Goal: Find specific page/section: Find specific page/section

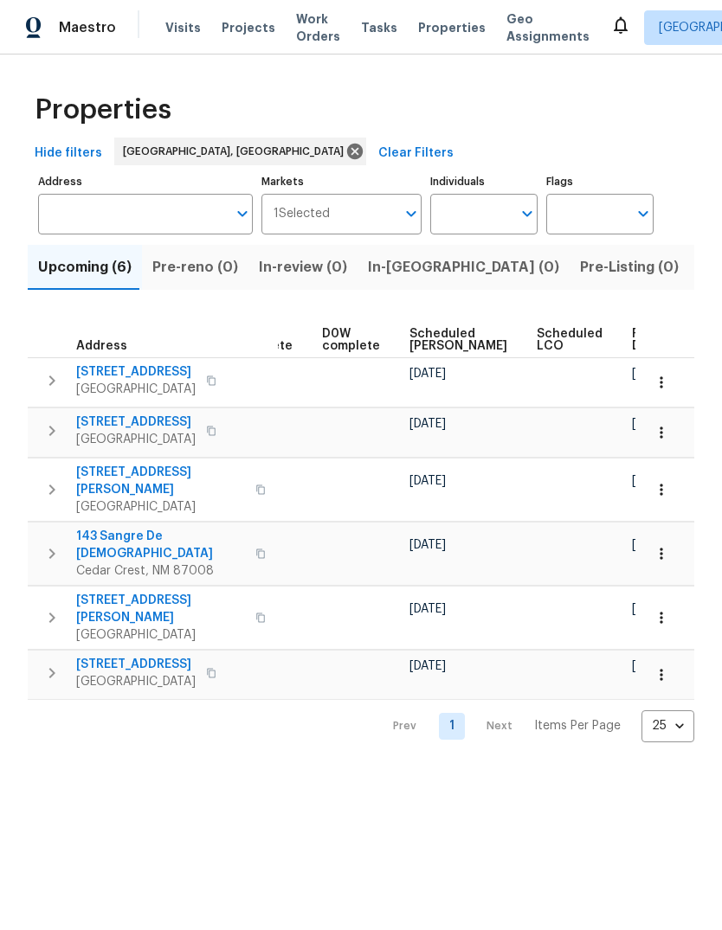
scroll to position [0, 433]
click at [425, 34] on span "Properties" at bounding box center [451, 27] width 67 height 17
click at [699, 271] on span "Listed (21)" at bounding box center [734, 267] width 71 height 24
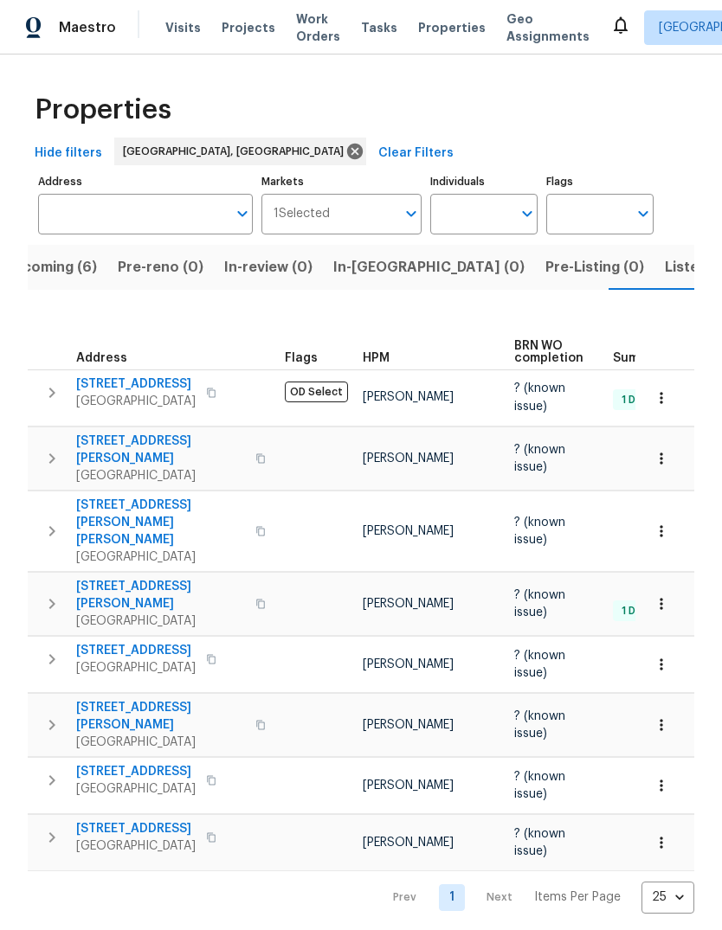
click at [664, 263] on span "Listed (21)" at bounding box center [699, 267] width 71 height 24
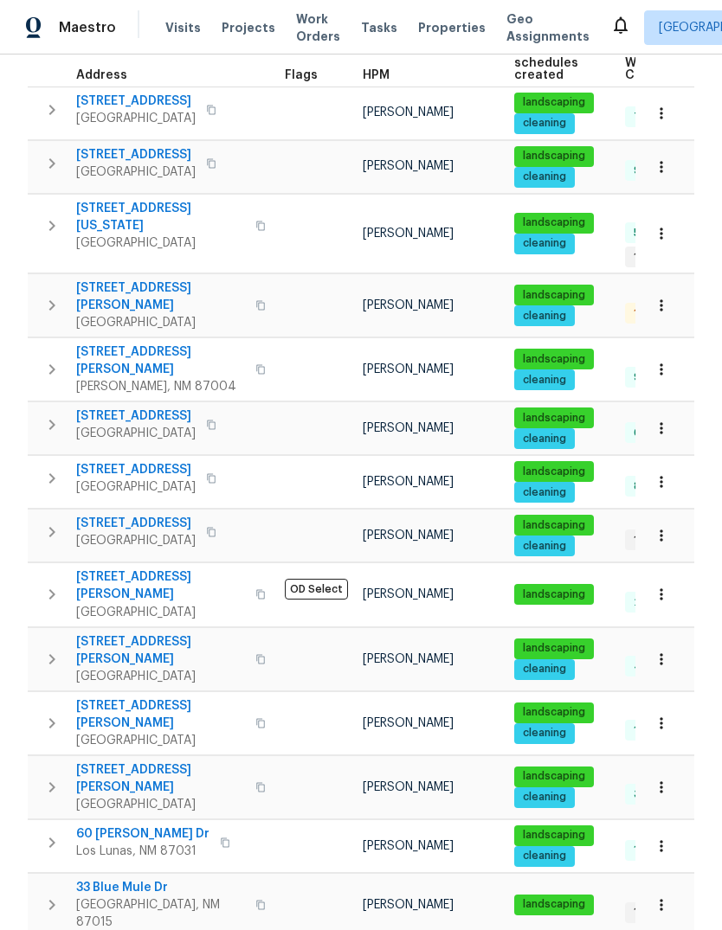
scroll to position [273, 0]
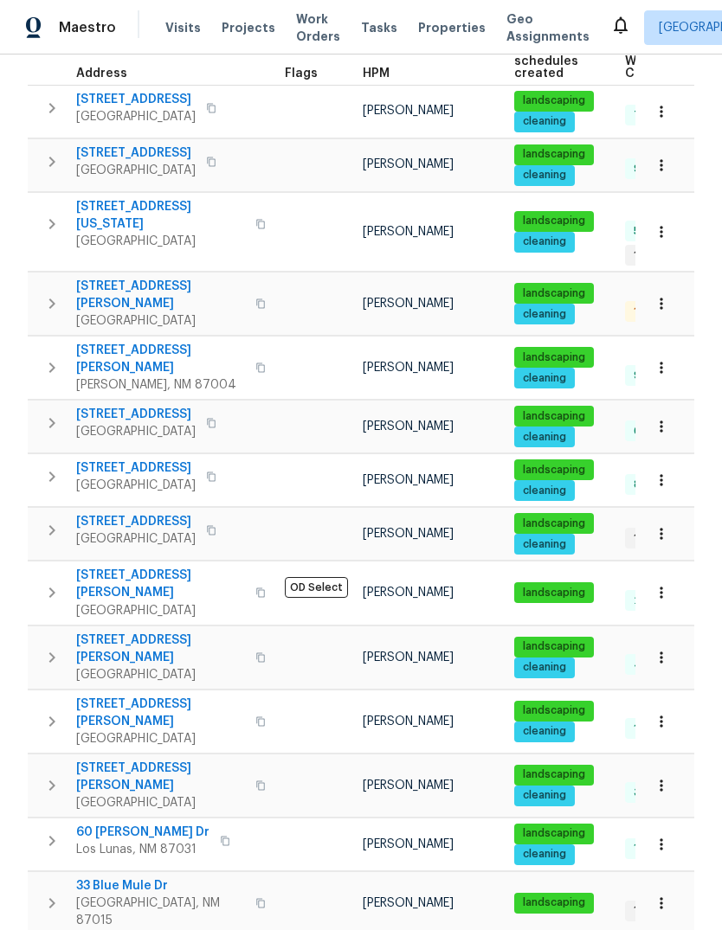
click at [123, 513] on span "[STREET_ADDRESS]" at bounding box center [135, 521] width 119 height 17
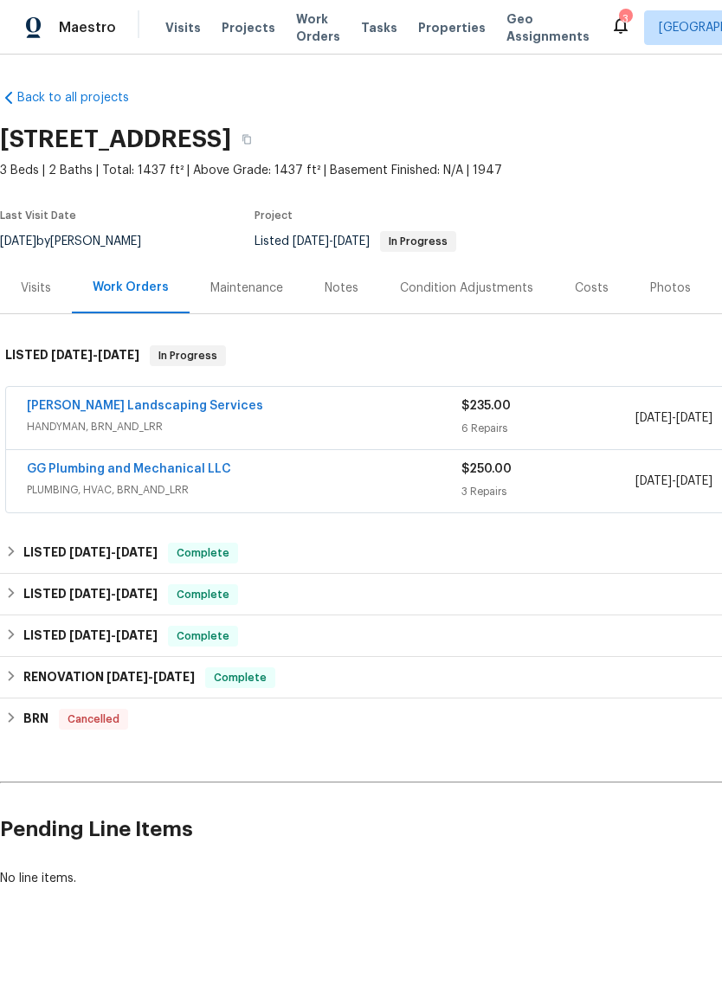
click at [663, 289] on div "Photos" at bounding box center [670, 287] width 41 height 17
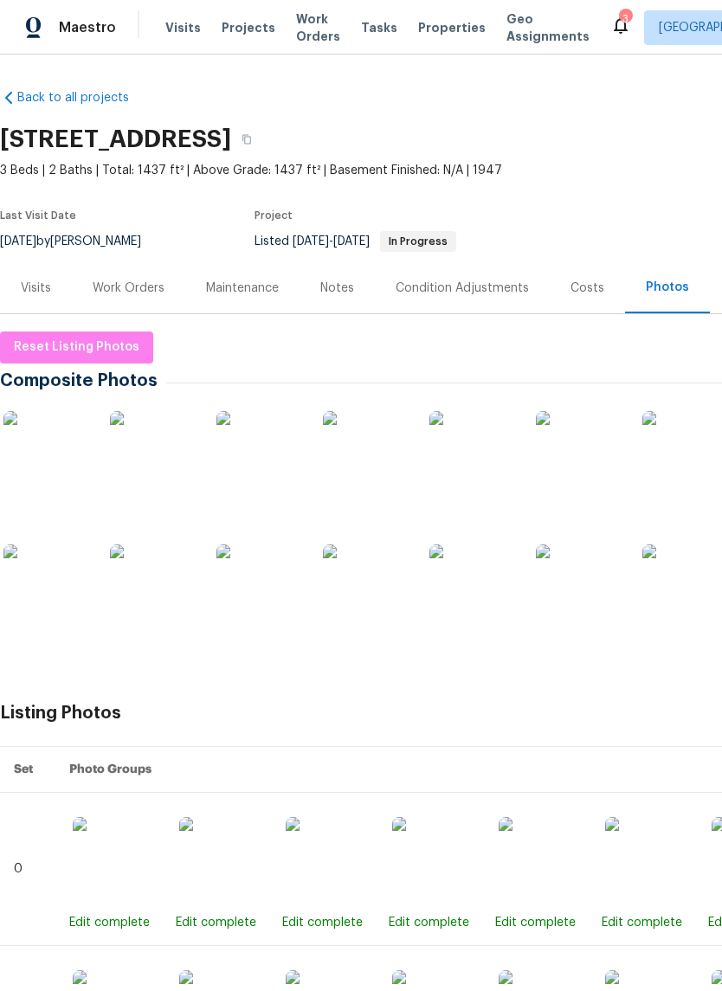
click at [36, 588] on img at bounding box center [46, 587] width 87 height 87
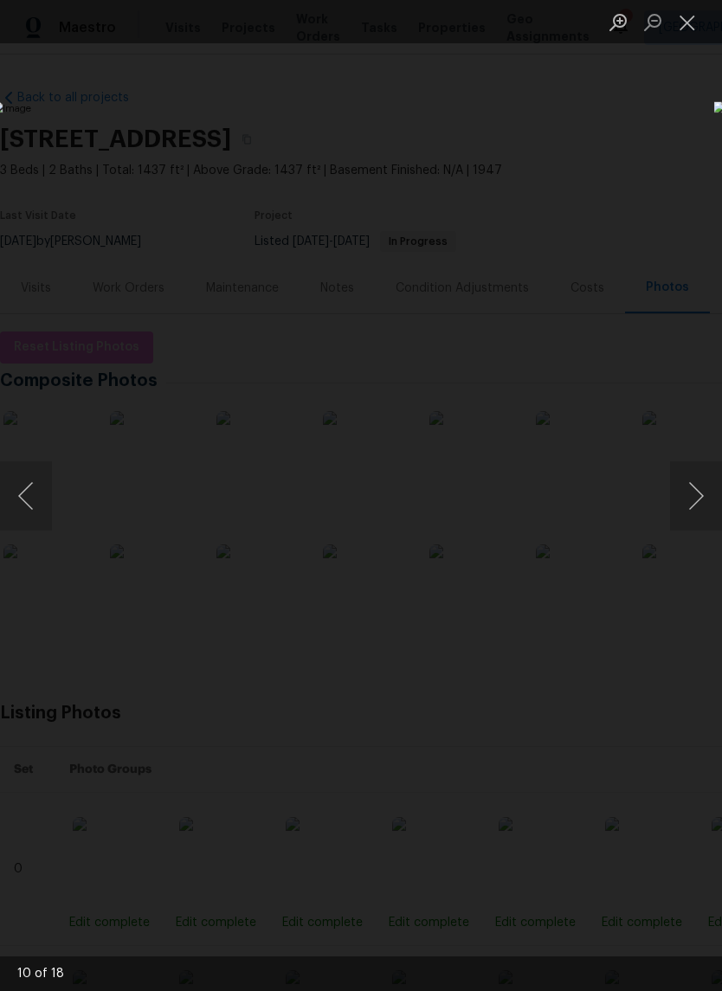
click at [694, 24] on button "Close lightbox" at bounding box center [687, 22] width 35 height 30
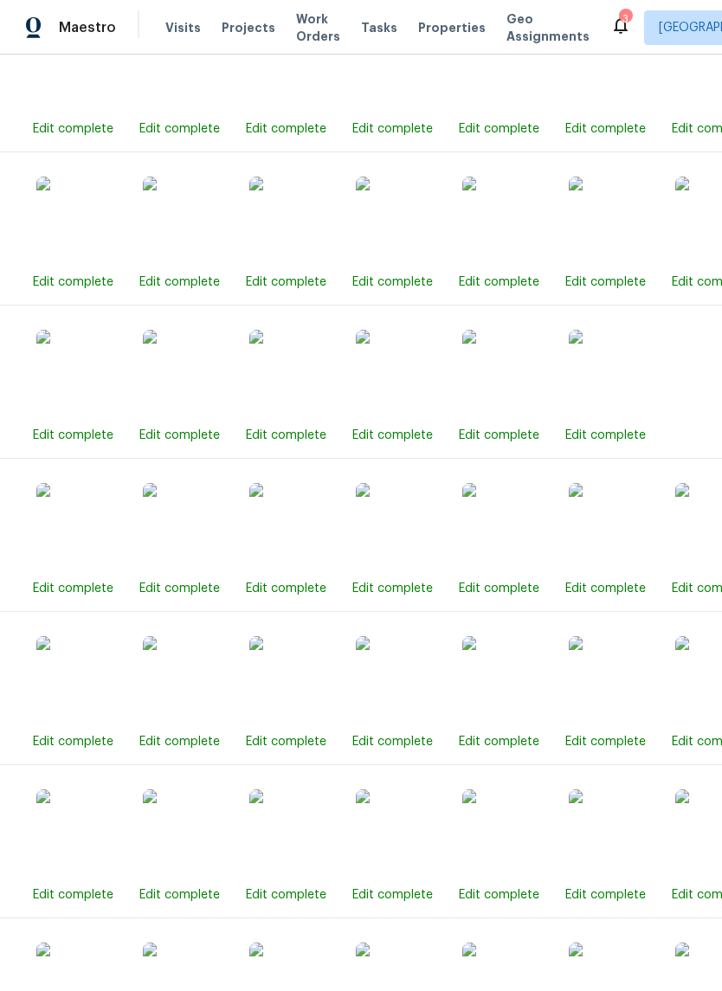
scroll to position [1713, 36]
click at [388, 538] on img at bounding box center [399, 525] width 87 height 87
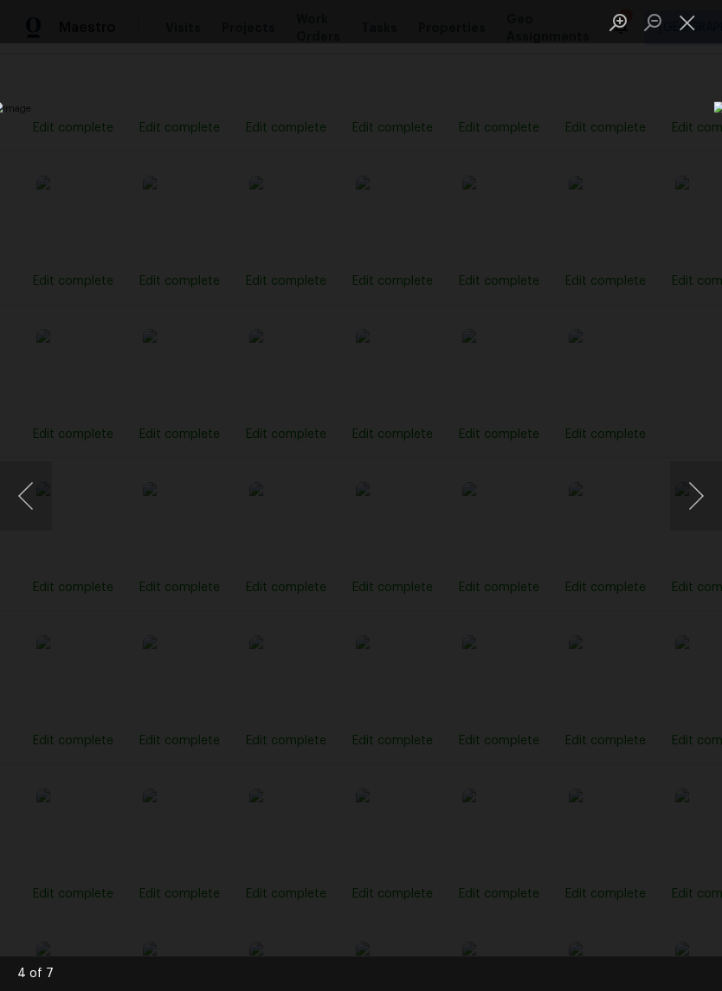
click at [678, 19] on button "Close lightbox" at bounding box center [687, 22] width 35 height 30
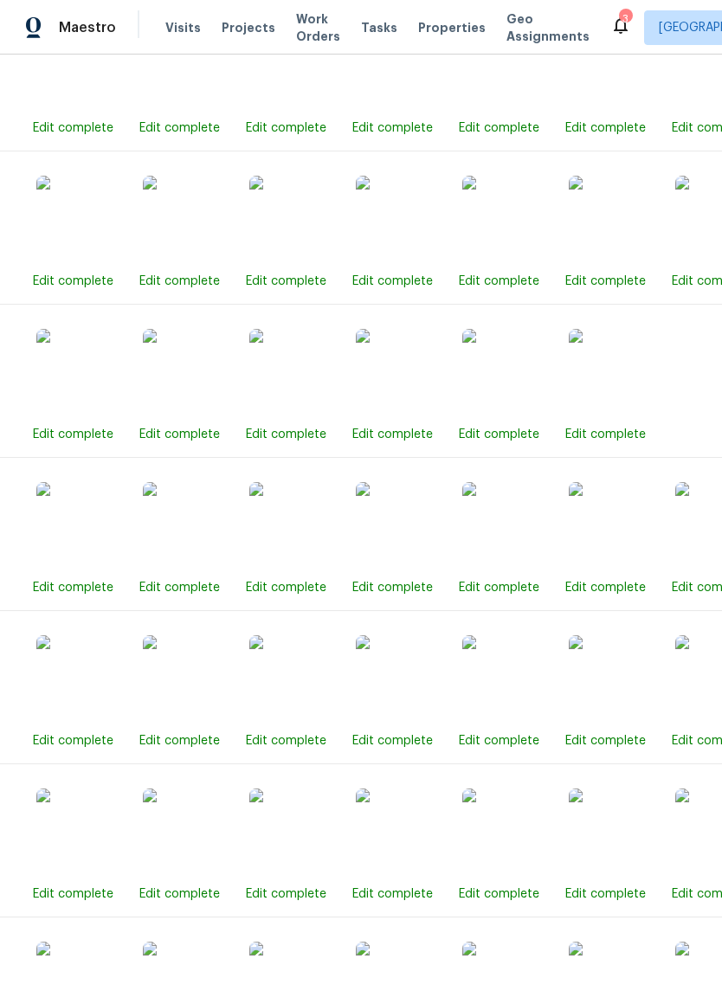
click at [287, 382] on img at bounding box center [292, 372] width 87 height 87
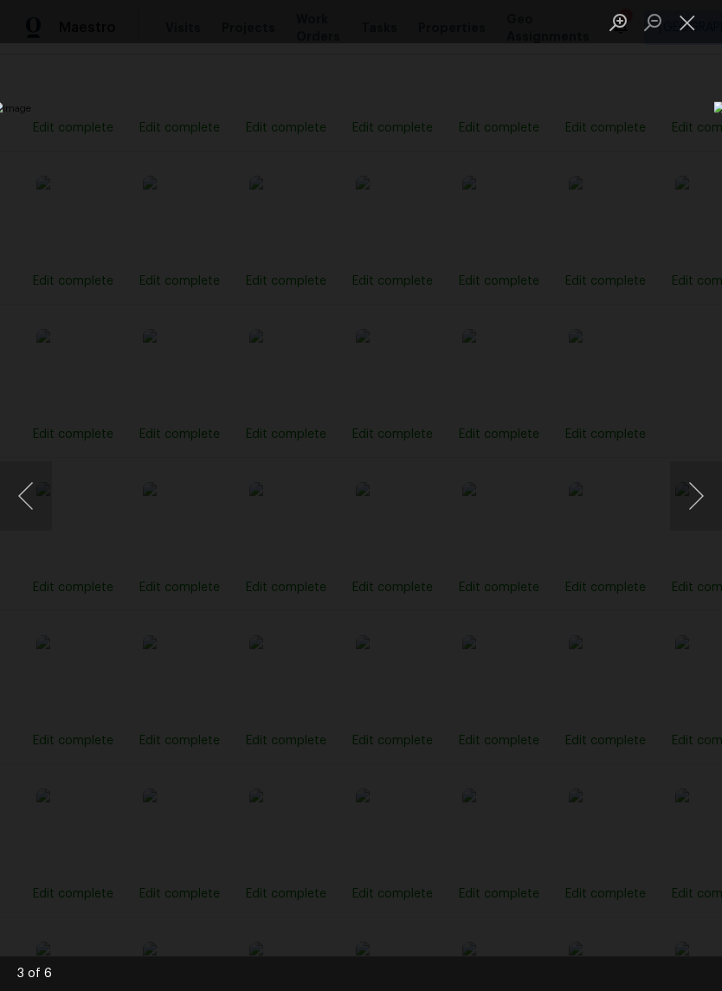
click at [687, 17] on button "Close lightbox" at bounding box center [687, 22] width 35 height 30
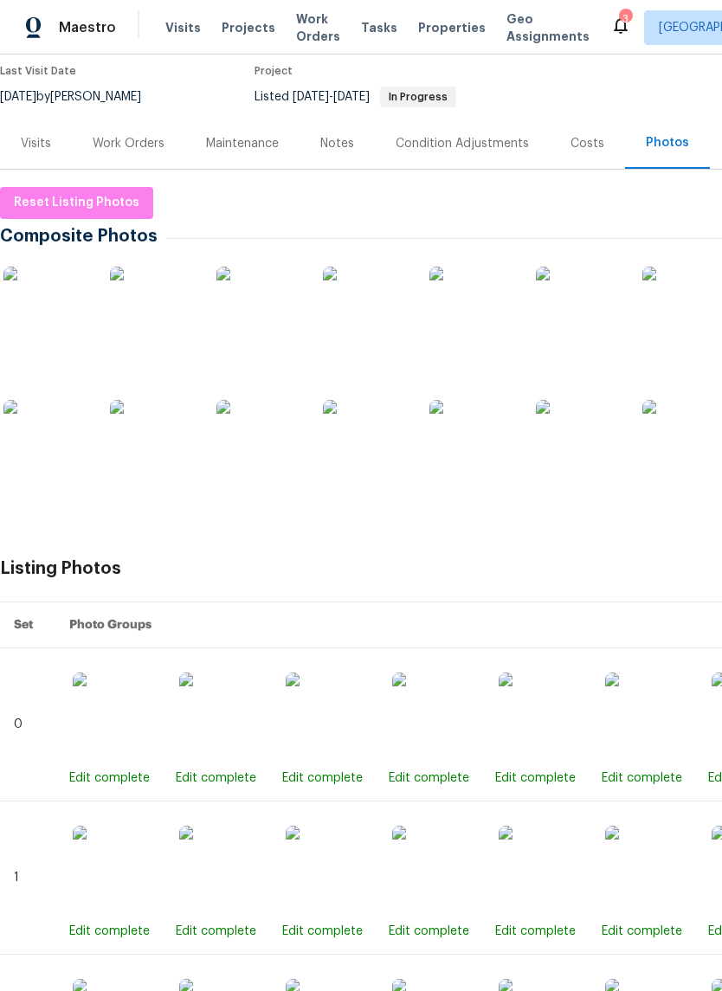
scroll to position [144, 0]
click at [50, 448] on img at bounding box center [46, 443] width 87 height 87
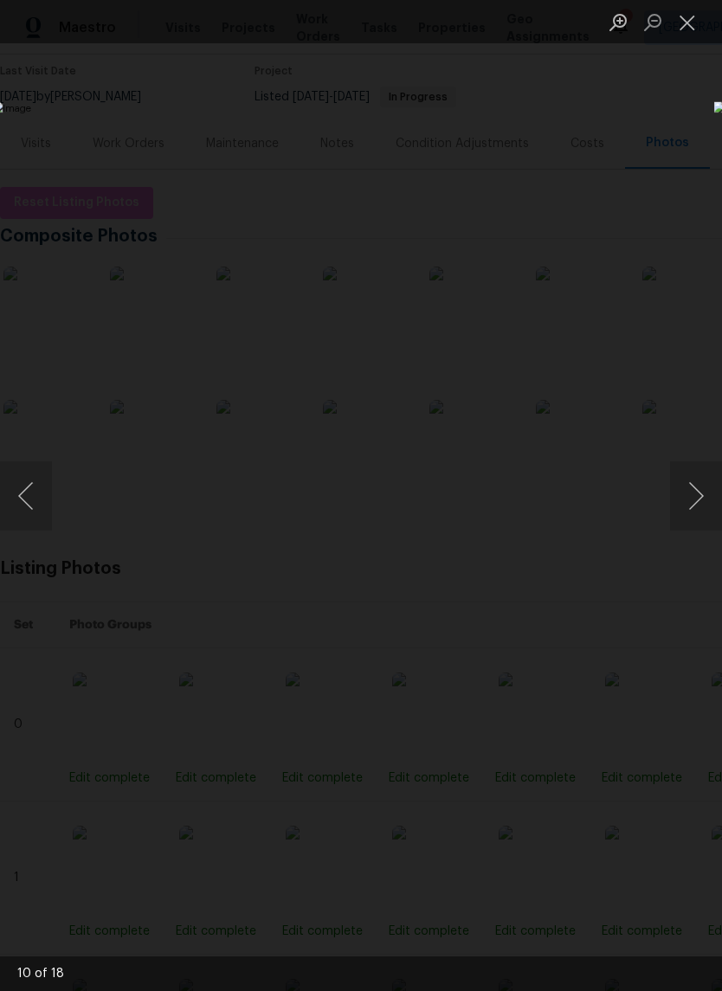
click at [686, 19] on button "Close lightbox" at bounding box center [687, 22] width 35 height 30
